Goal: Information Seeking & Learning: Learn about a topic

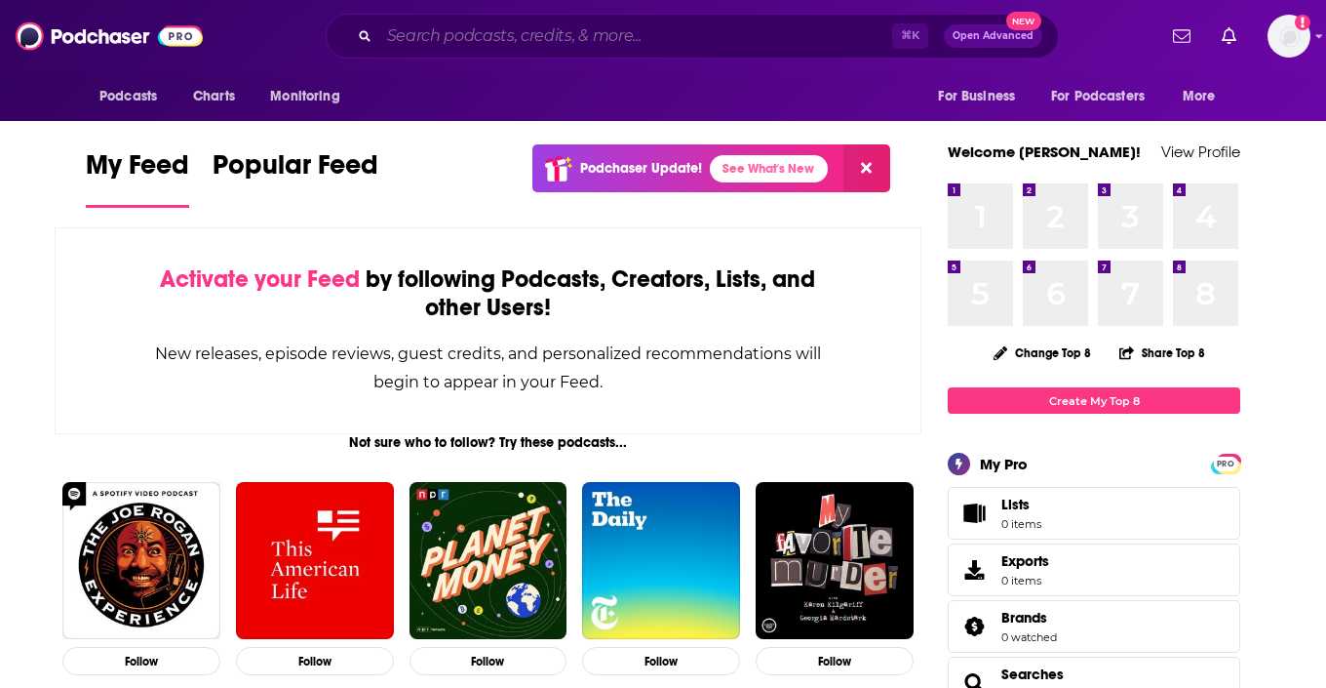
click at [577, 28] on input "Search podcasts, credits, & more..." at bounding box center [635, 35] width 513 height 31
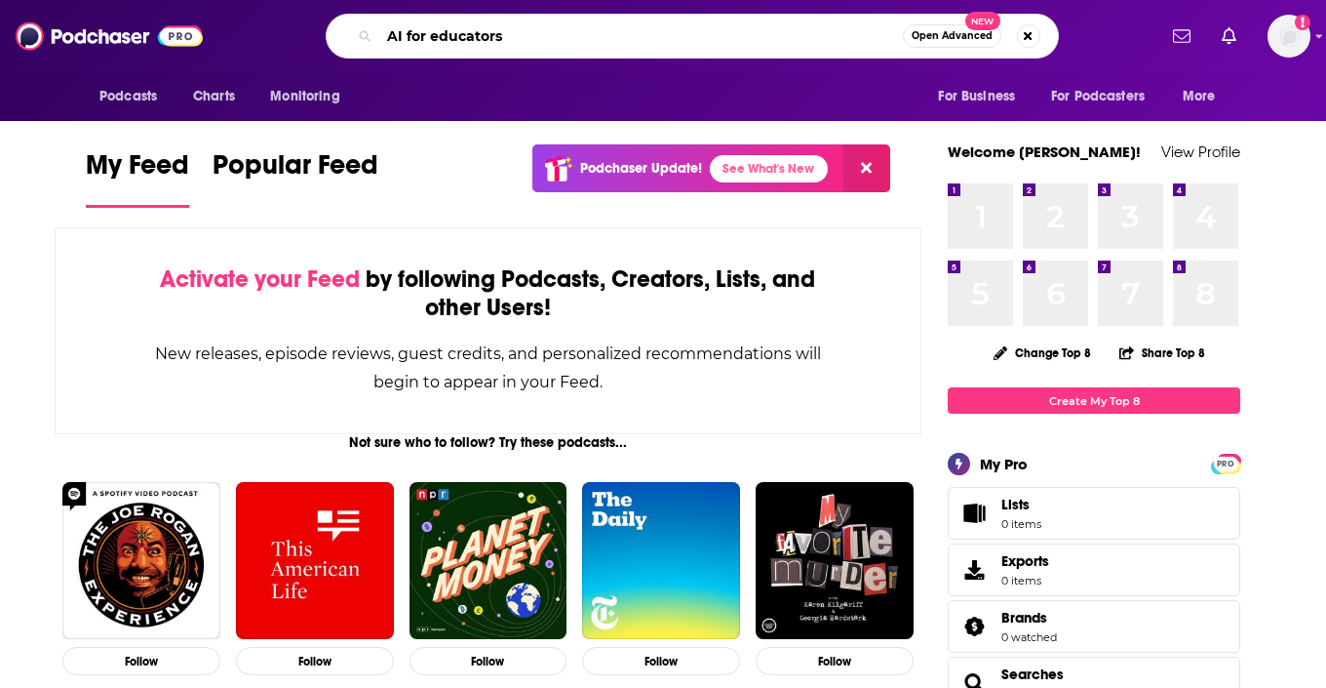
type input "AI for educators"
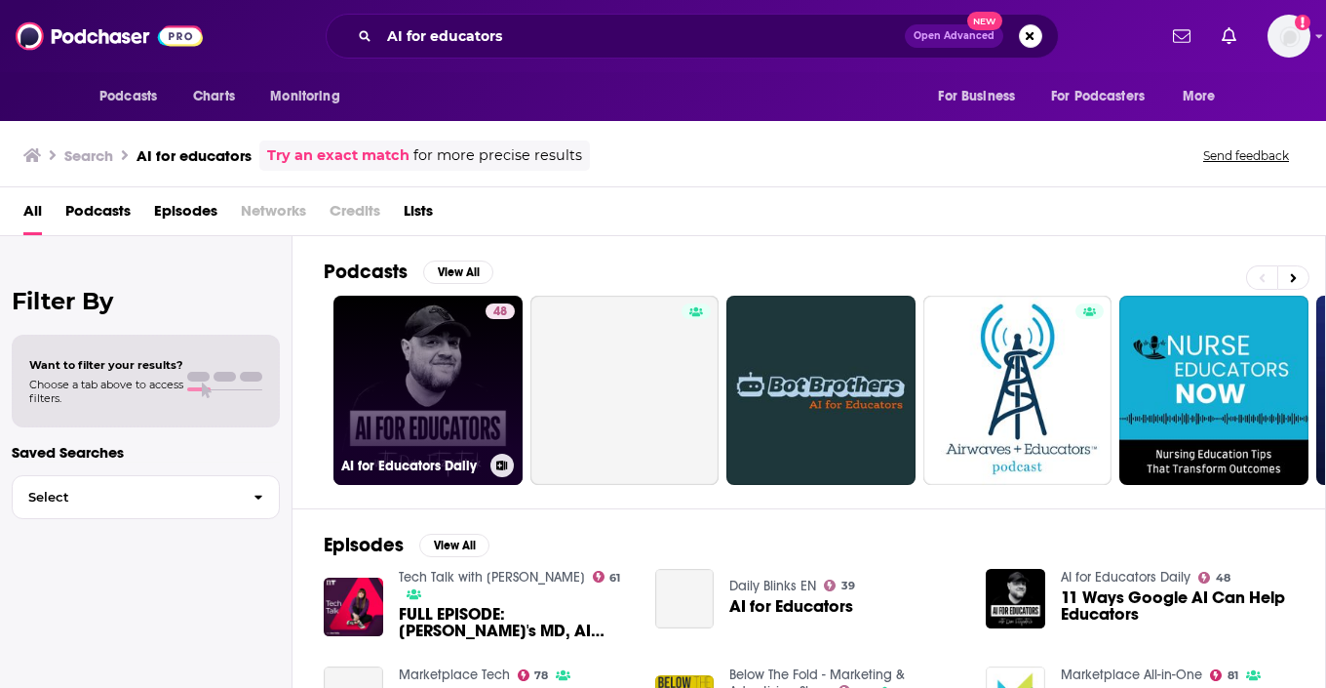
click at [468, 368] on link "48 AI for Educators Daily" at bounding box center [428, 390] width 189 height 189
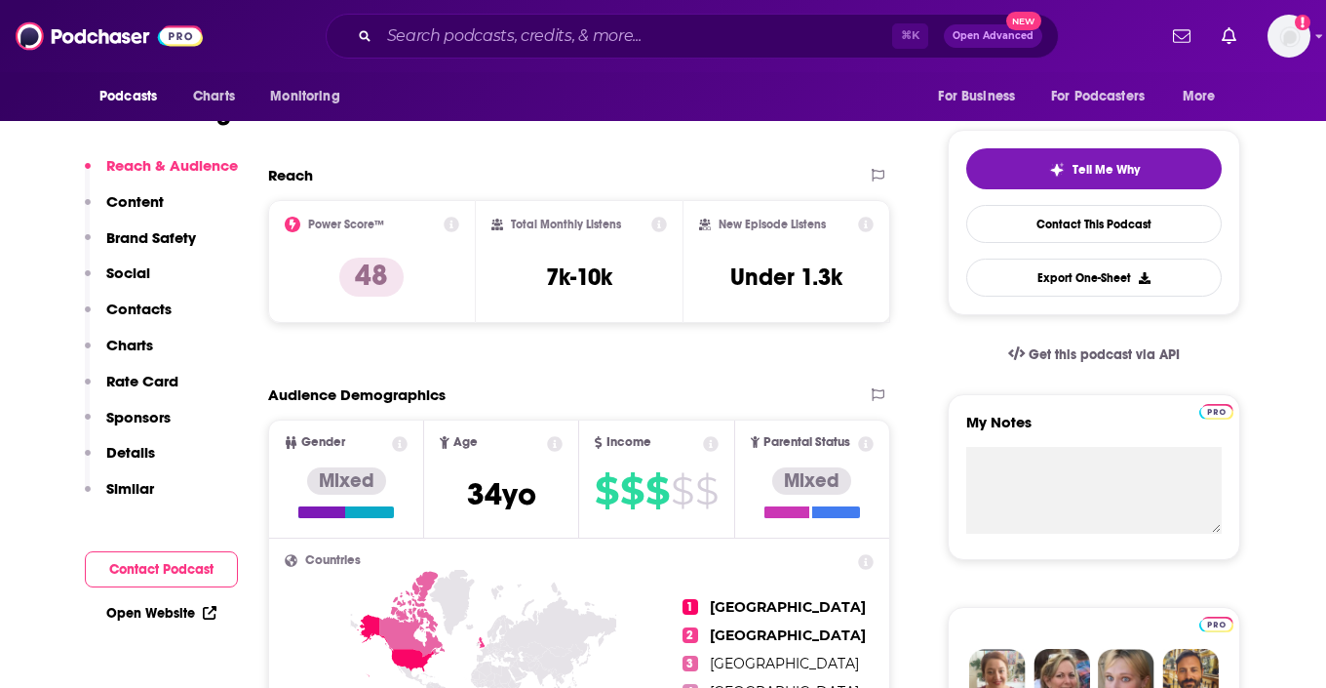
scroll to position [398, 0]
